Goal: Ask a question: Seek information or help from site administrators or community

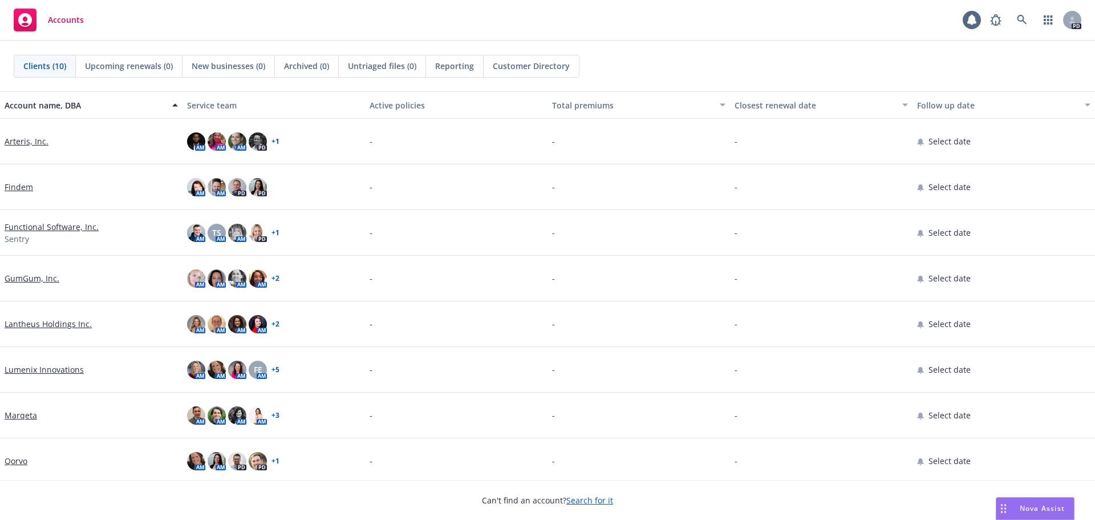
click at [1039, 505] on span "Nova Assist" at bounding box center [1042, 508] width 45 height 10
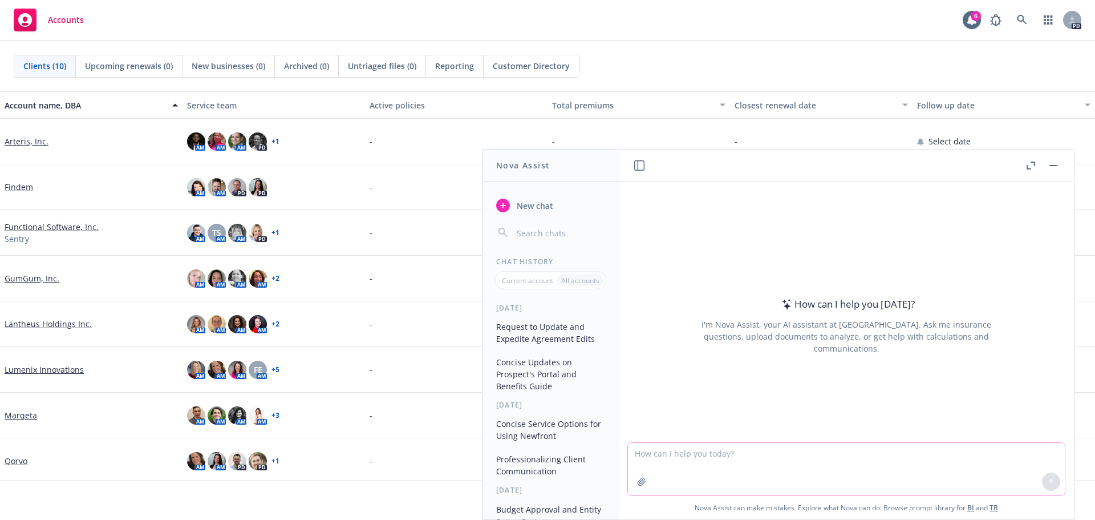
click at [740, 450] on textarea at bounding box center [846, 469] width 437 height 52
paste textarea "1. What is the cost share for medical/ dental dependents for Qualified? I have …"
type textarea "make more concise: 1. What is the cost share for medical/ dental dependents for…"
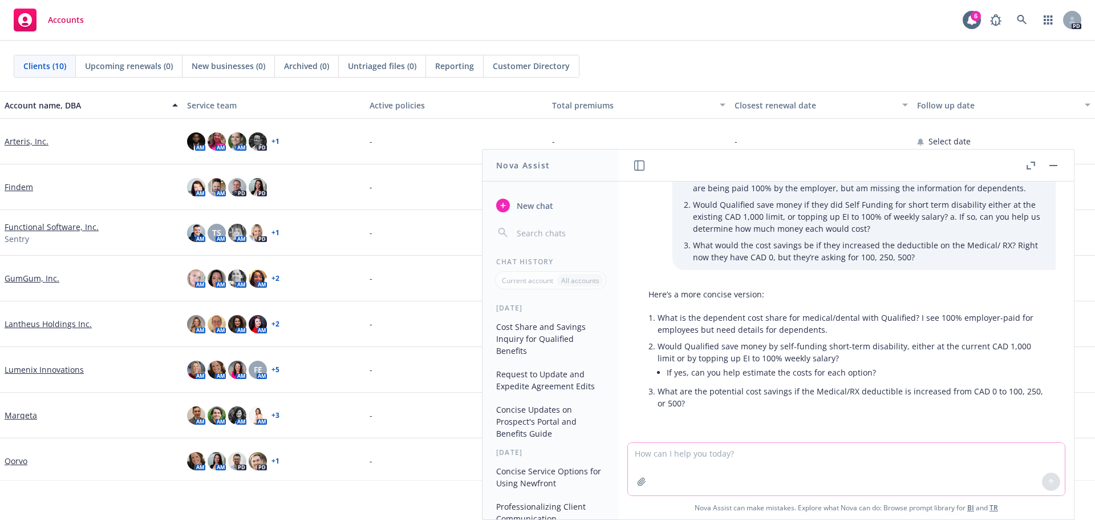
scroll to position [50, 0]
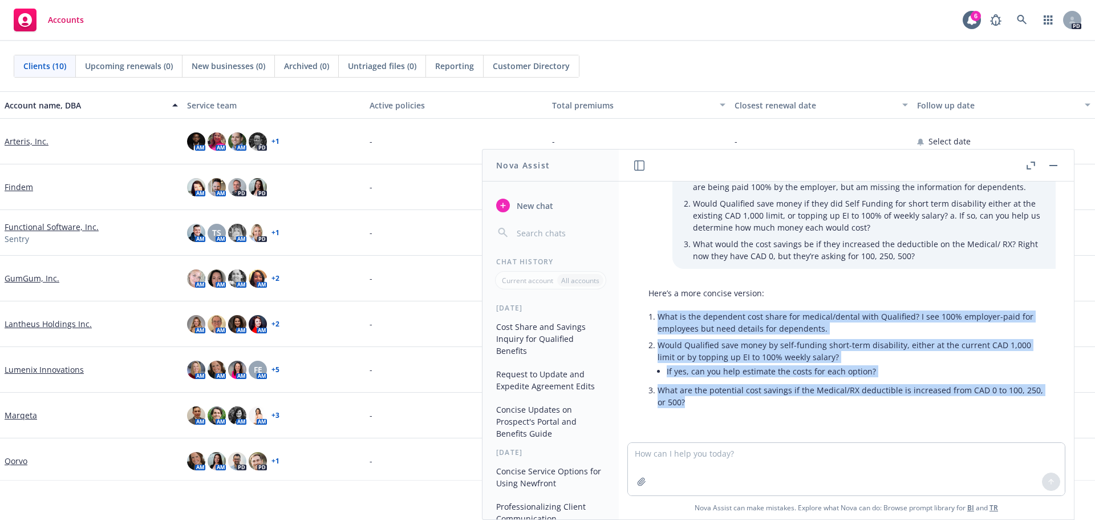
drag, startPoint x: 648, startPoint y: 314, endPoint x: 712, endPoint y: 399, distance: 105.5
click at [712, 399] on ul "What is the dependent cost share for medical/dental with Qualified? I see 100% …" at bounding box center [851, 359] width 387 height 102
copy ul "What is the dependent cost share for medical/dental with Qualified? I see 100% …"
click at [730, 371] on li "If yes, can you help estimate the costs for each option?" at bounding box center [856, 371] width 378 height 17
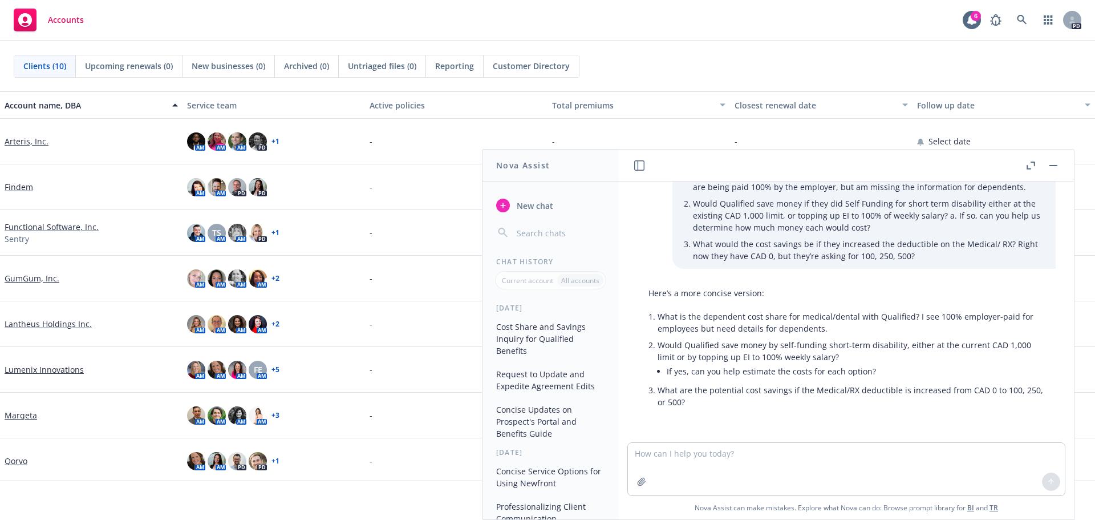
click at [1048, 166] on button "button" at bounding box center [1054, 166] width 14 height 14
